Goal: Register for event/course

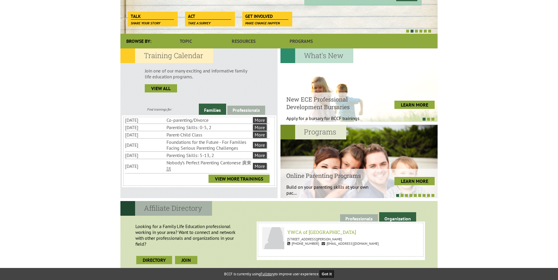
scroll to position [34, 0]
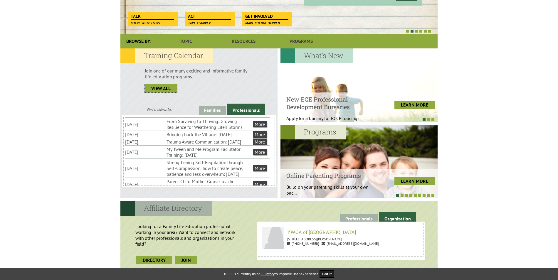
drag, startPoint x: 169, startPoint y: 90, endPoint x: 276, endPoint y: 94, distance: 107.5
click at [281, 91] on div at bounding box center [358, 84] width 157 height 73
click at [245, 110] on link "Professionals" at bounding box center [246, 109] width 38 height 11
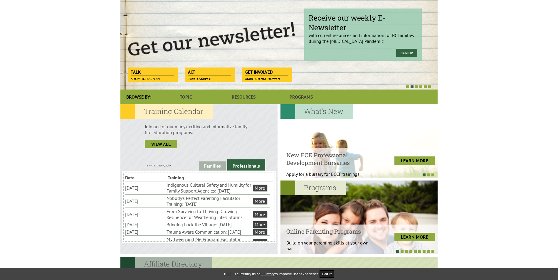
scroll to position [0, 0]
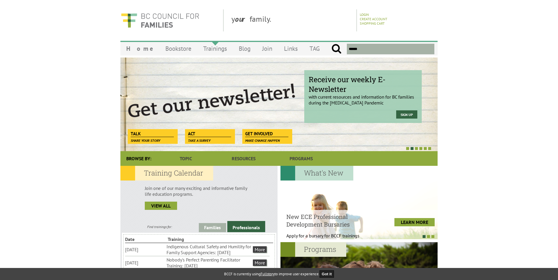
click at [197, 50] on link "Trainings" at bounding box center [215, 49] width 36 height 14
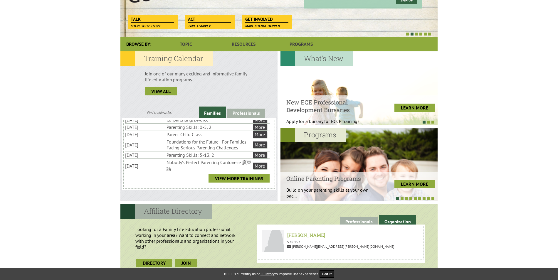
scroll to position [147, 0]
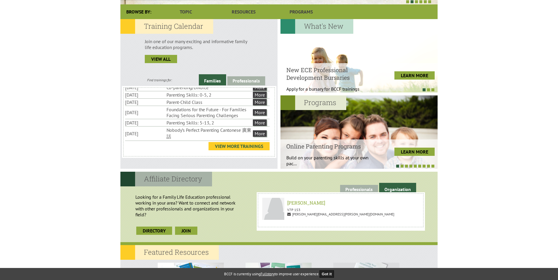
click at [222, 147] on link "View More Trainings" at bounding box center [238, 146] width 61 height 8
